Goal: Find specific page/section: Find specific page/section

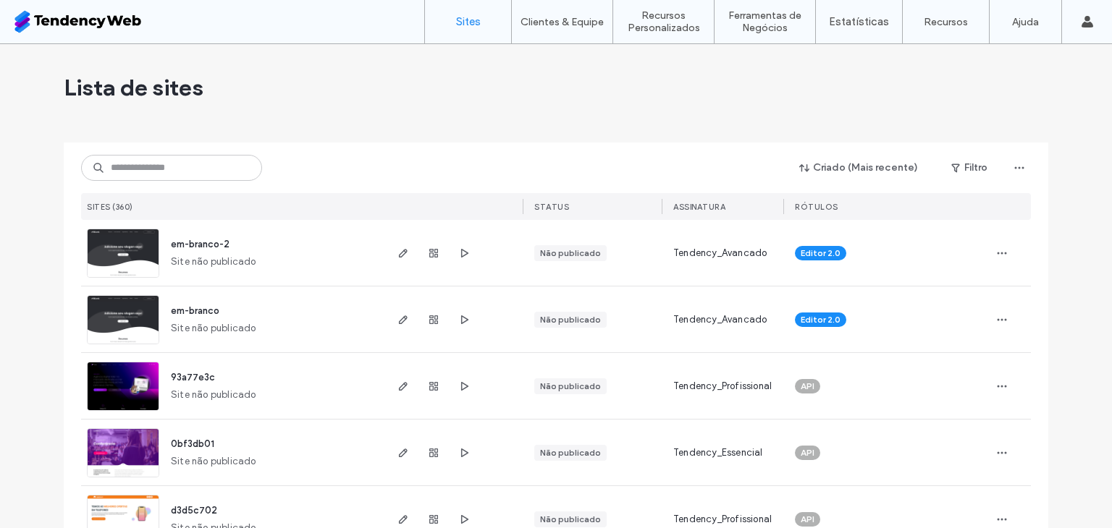
drag, startPoint x: 1044, startPoint y: 199, endPoint x: 1043, endPoint y: 242, distance: 42.7
click at [221, 155] on input at bounding box center [171, 168] width 181 height 26
type input "******"
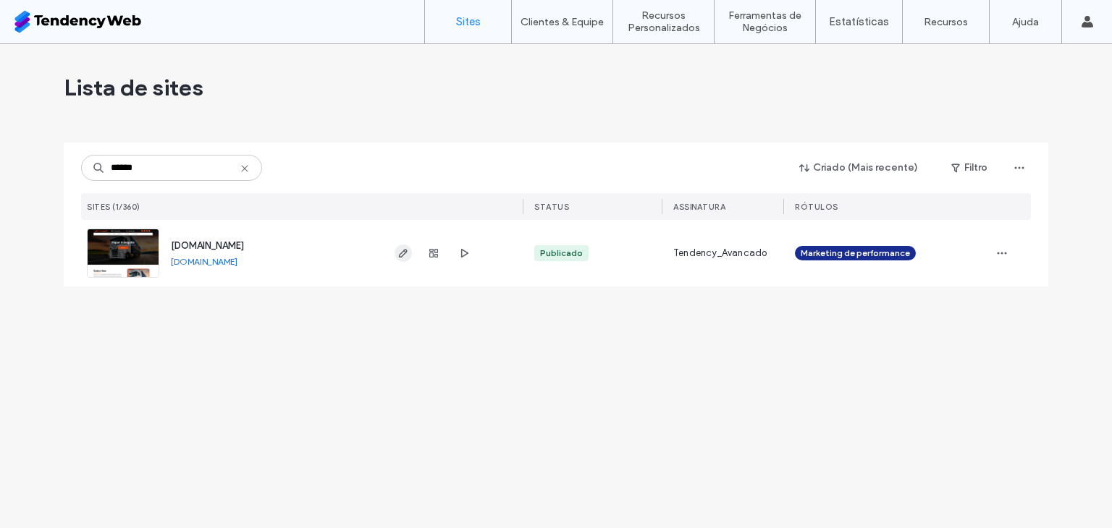
click at [410, 250] on span "button" at bounding box center [402, 253] width 17 height 17
